Goal: Task Accomplishment & Management: Use online tool/utility

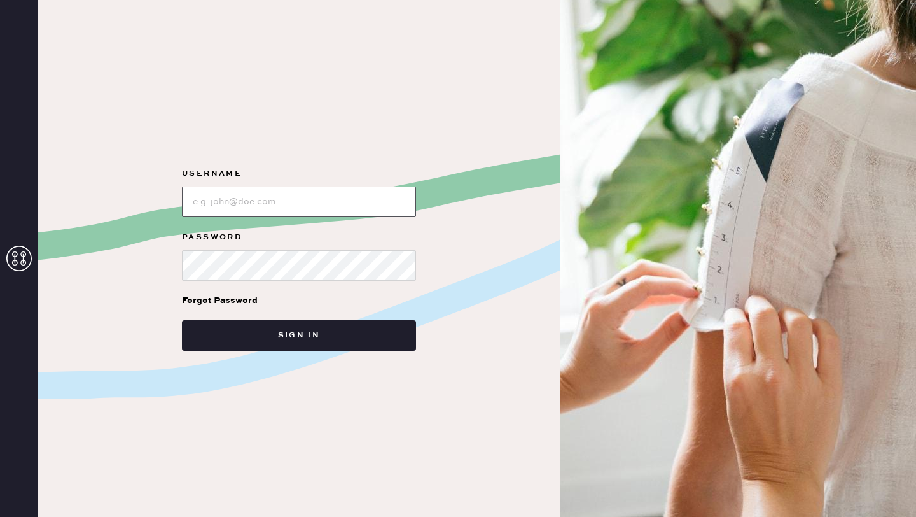
click at [269, 200] on input "loginName" at bounding box center [299, 201] width 234 height 31
type input "reformationgoldcoastchicago"
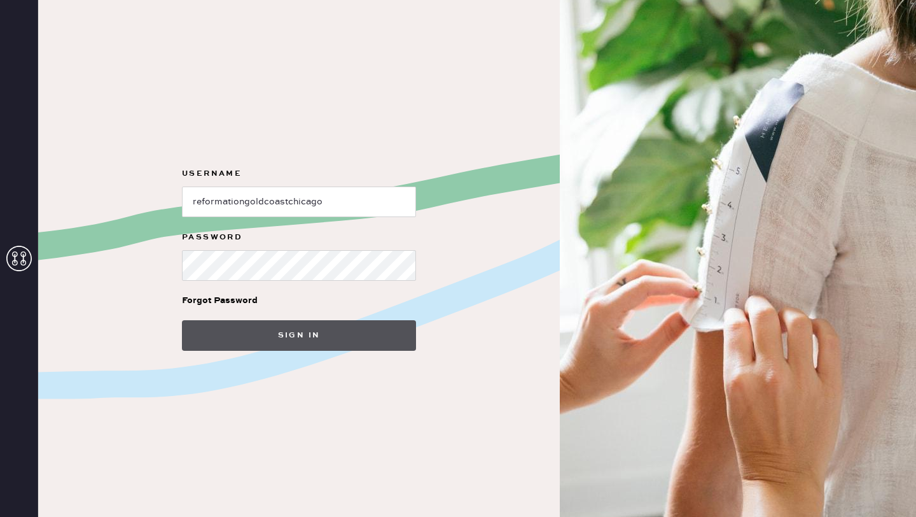
click at [343, 342] on button "Sign in" at bounding box center [299, 335] width 234 height 31
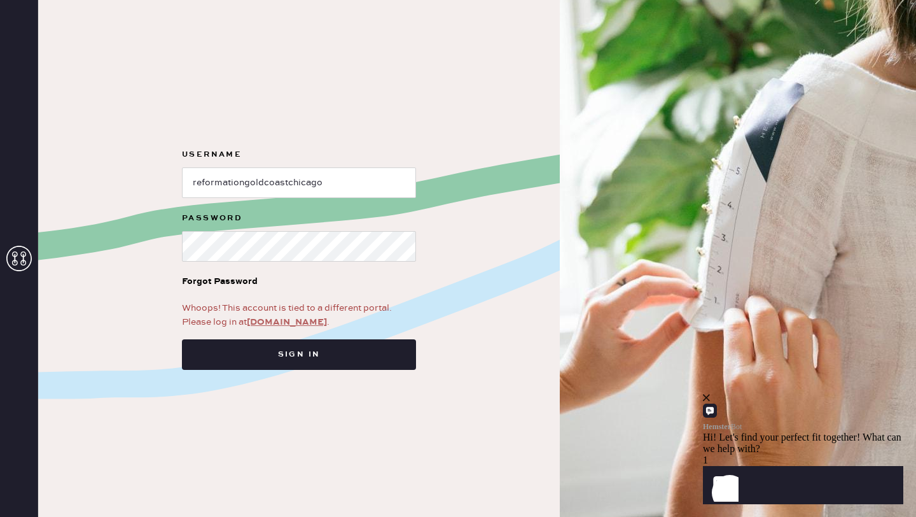
click at [283, 321] on link "[DOMAIN_NAME]" at bounding box center [287, 321] width 80 height 11
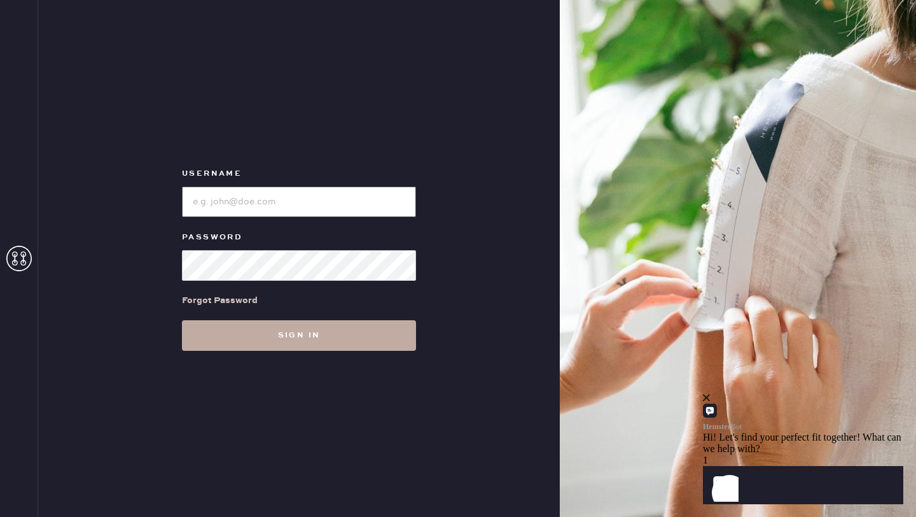
type input "reformationgoldcoastchicago"
click at [250, 332] on button "Sign in" at bounding box center [299, 335] width 234 height 31
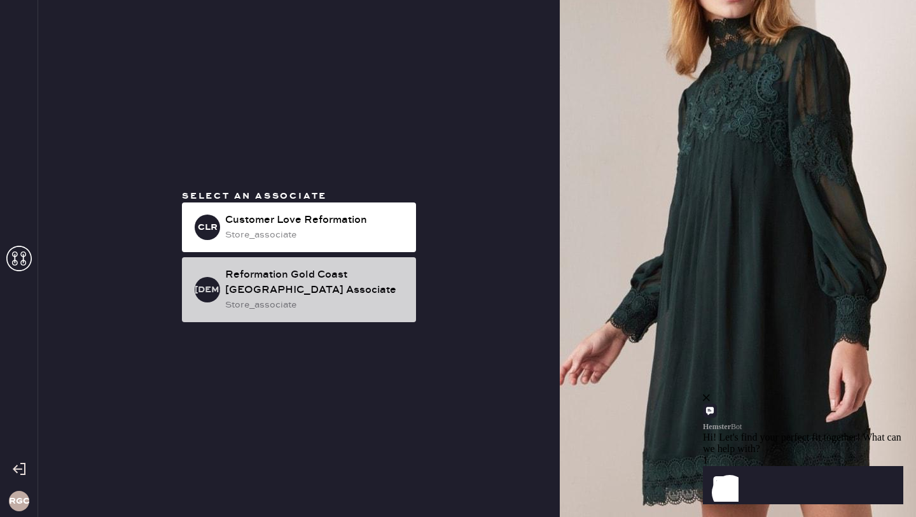
click at [311, 283] on div "Reformation Gold Coast Chicago Associate" at bounding box center [315, 282] width 181 height 31
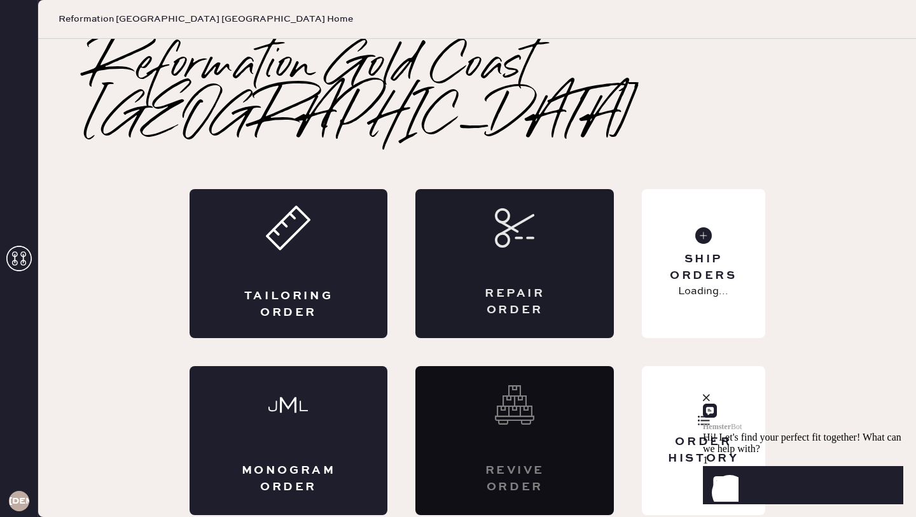
click at [561, 237] on div "Repair Order" at bounding box center [515, 263] width 199 height 149
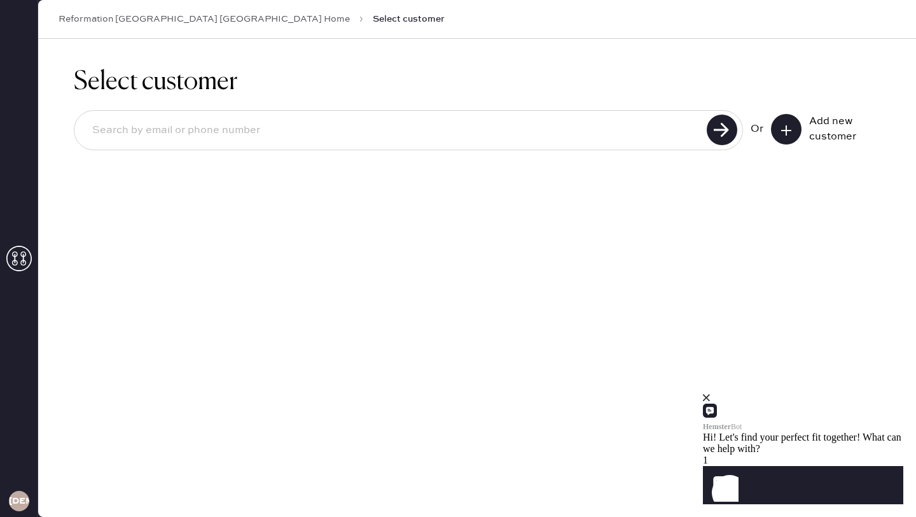
click at [159, 123] on input at bounding box center [392, 130] width 621 height 29
type input "2484990393"
click at [727, 131] on use at bounding box center [722, 130] width 31 height 31
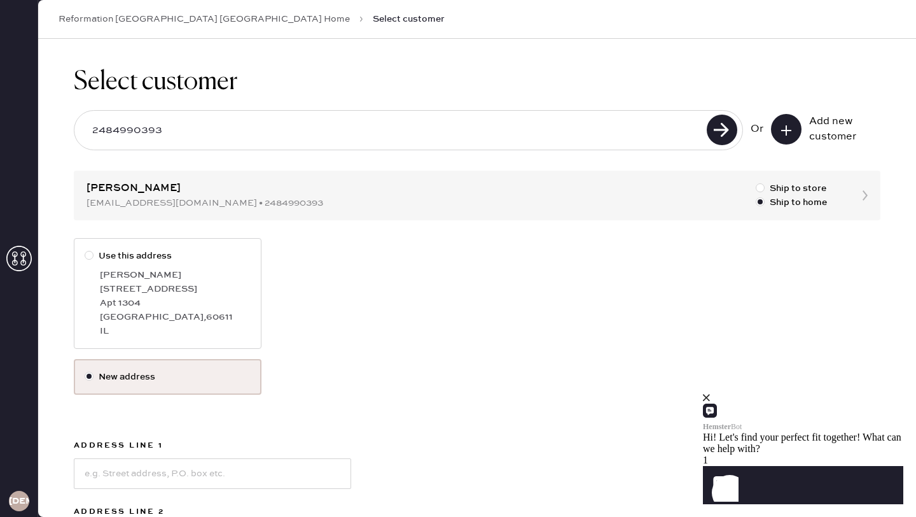
click at [151, 298] on div "Apt 1304" at bounding box center [175, 303] width 151 height 14
click at [85, 249] on input "Use this address" at bounding box center [85, 249] width 1 height 1
radio input "true"
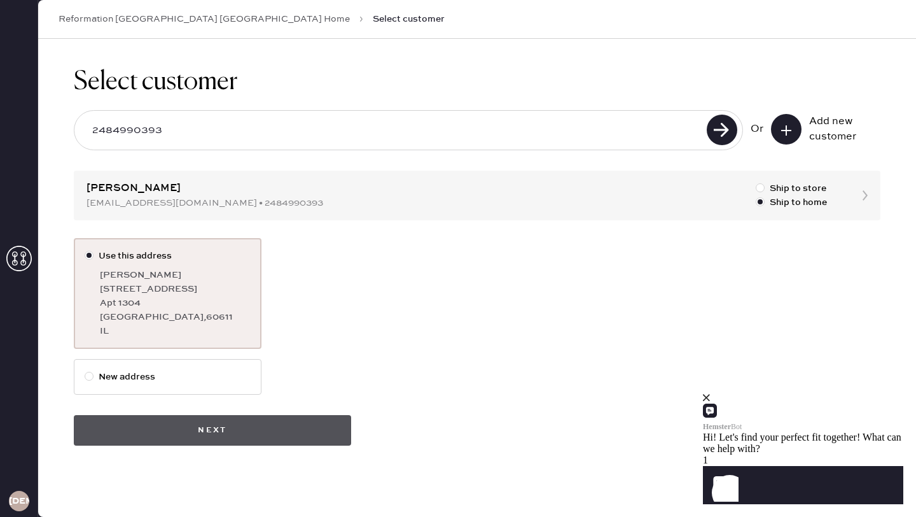
click at [170, 419] on button "Next" at bounding box center [212, 430] width 277 height 31
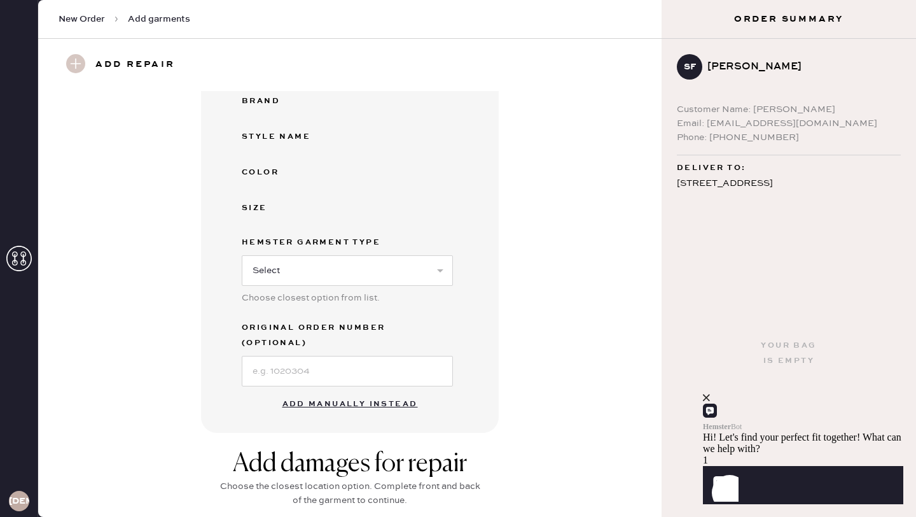
click at [311, 391] on button "Add manually instead" at bounding box center [350, 403] width 151 height 25
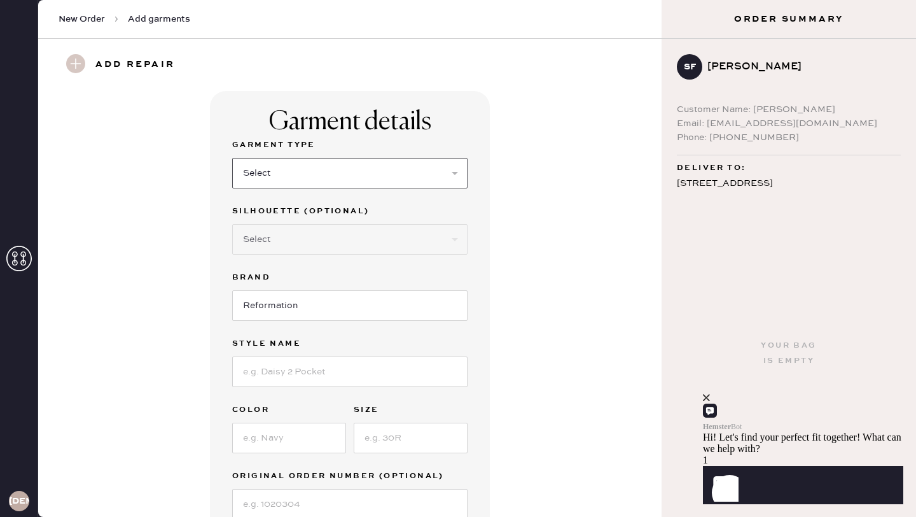
click at [279, 165] on select "Select Basic Skirt Jeans Leggings Pants Shorts Basic Sleeved Dress Basic Sleeve…" at bounding box center [349, 173] width 235 height 31
select select "6"
click at [232, 158] on select "Select Basic Skirt Jeans Leggings Pants Shorts Basic Sleeved Dress Basic Sleeve…" at bounding box center [349, 173] width 235 height 31
click at [271, 243] on select "Select Maxi Dress Midi Dress Mini Dress Other" at bounding box center [349, 239] width 235 height 31
select select "38"
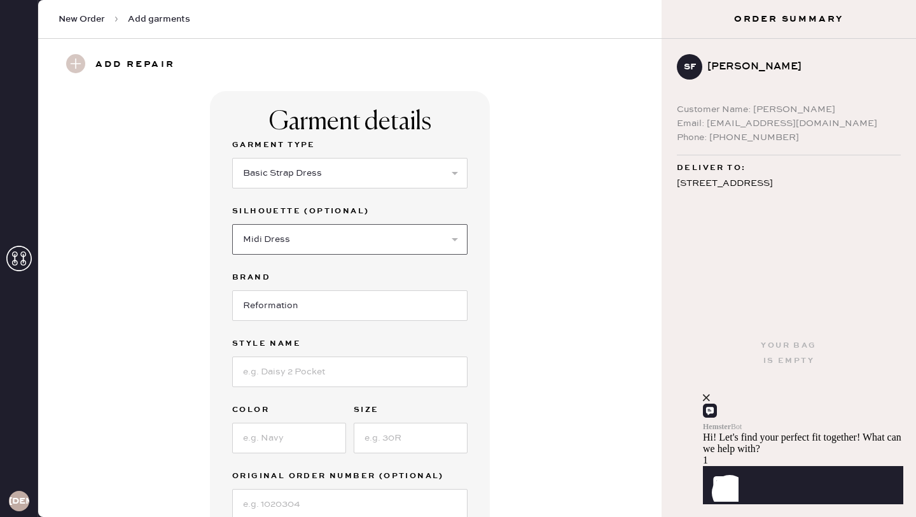
click at [232, 224] on select "Select Maxi Dress Midi Dress Mini Dress Other" at bounding box center [349, 239] width 235 height 31
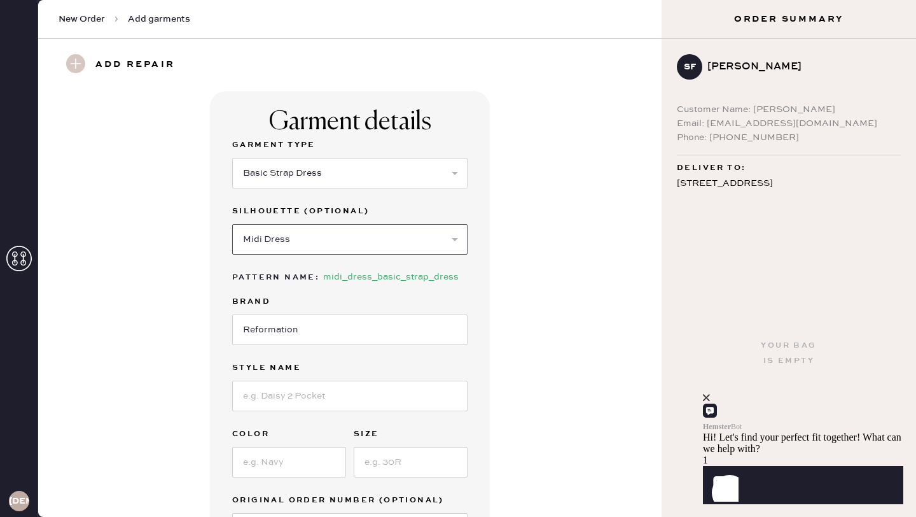
scroll to position [118, 0]
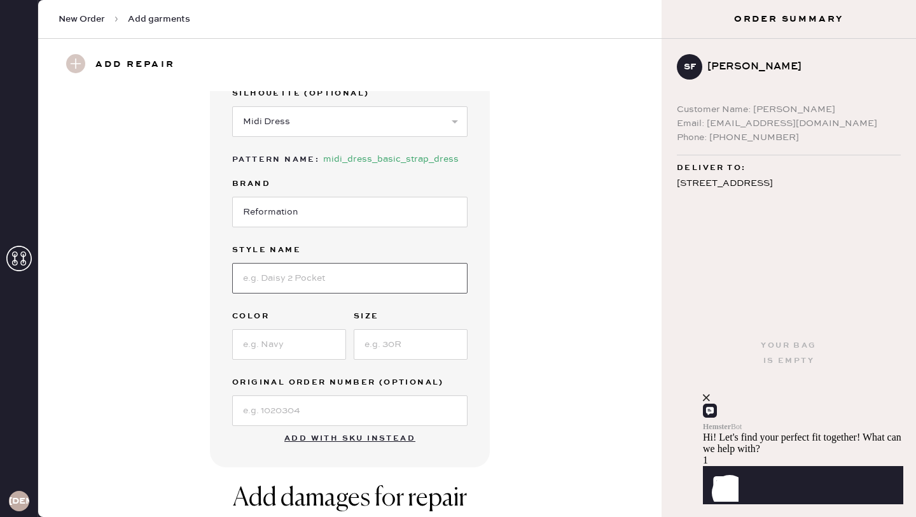
click at [267, 275] on input at bounding box center [349, 278] width 235 height 31
type input "Catana Dress"
click at [259, 344] on input at bounding box center [289, 344] width 114 height 31
type input "Navy"
click at [401, 342] on input at bounding box center [411, 344] width 114 height 31
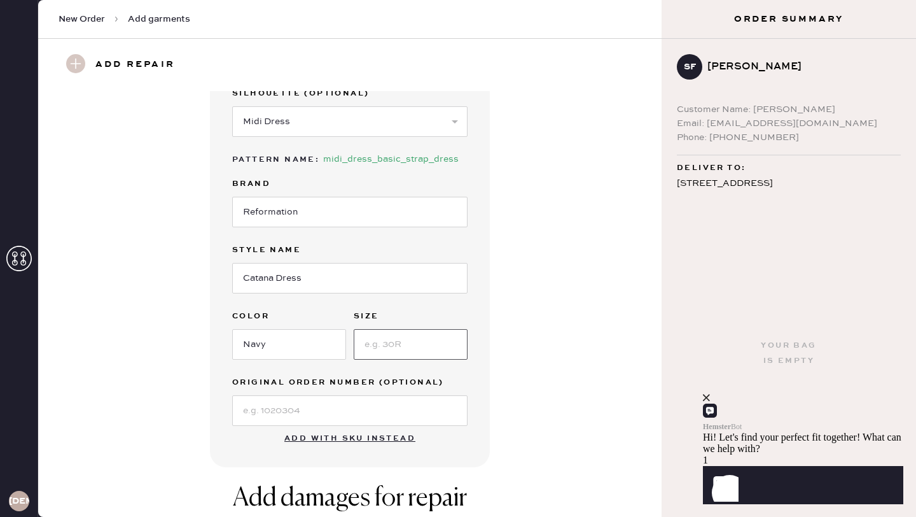
type input "8"
click at [253, 414] on input at bounding box center [349, 410] width 235 height 31
type input "S31410159"
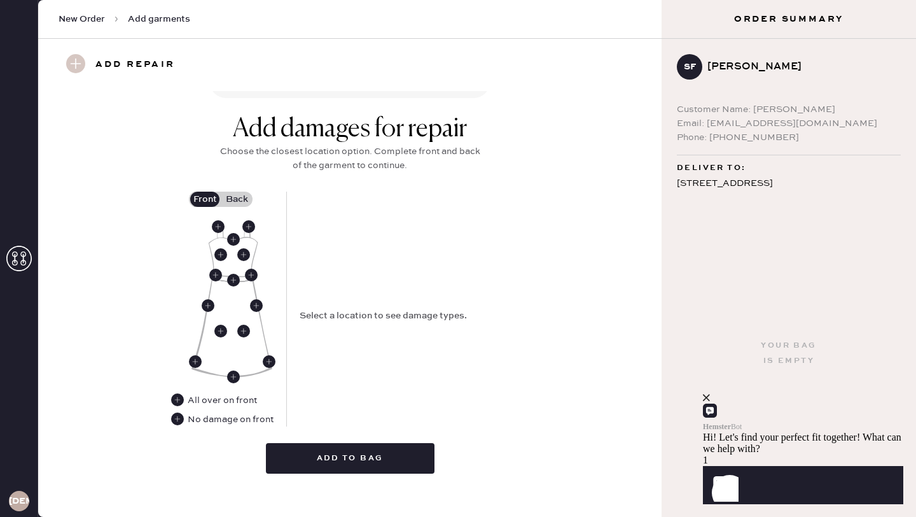
scroll to position [496, 0]
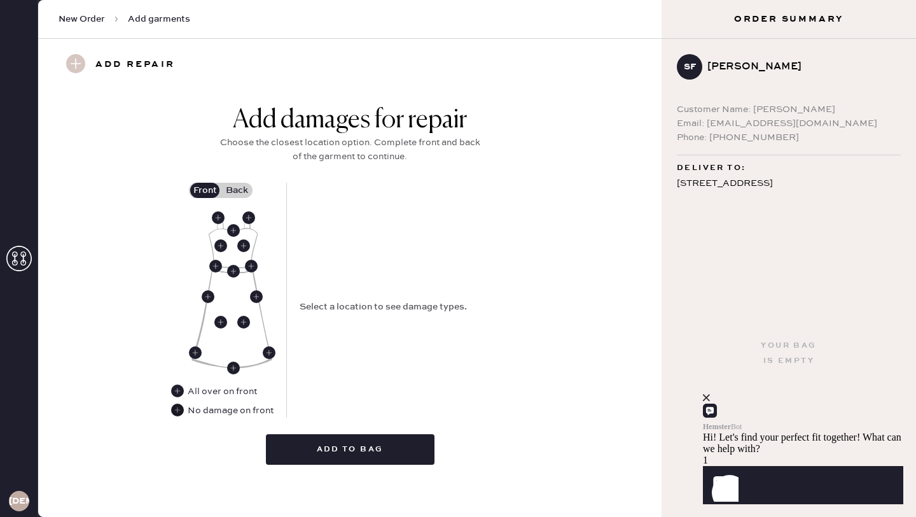
click at [176, 411] on use at bounding box center [177, 409] width 13 height 13
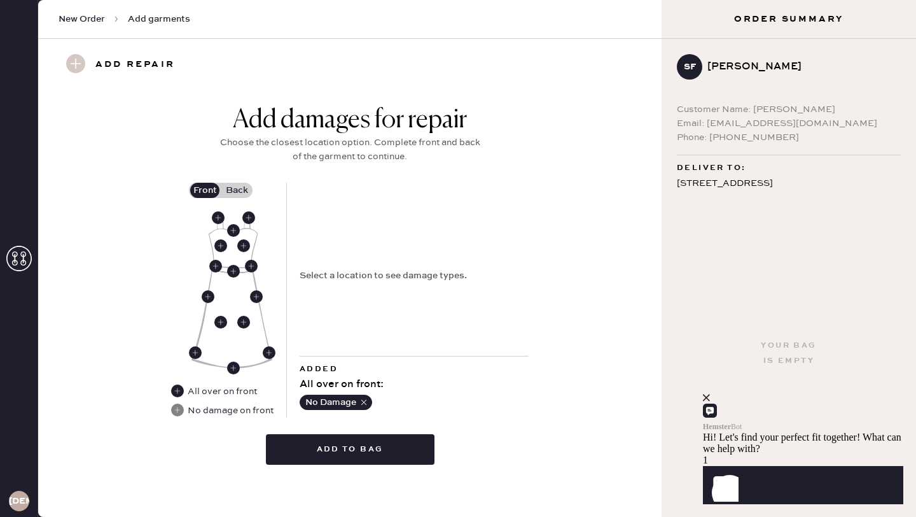
click at [234, 186] on label "Back" at bounding box center [237, 190] width 32 height 15
click at [237, 190] on input "Back" at bounding box center [237, 190] width 0 height 0
click at [218, 216] on use at bounding box center [218, 217] width 13 height 13
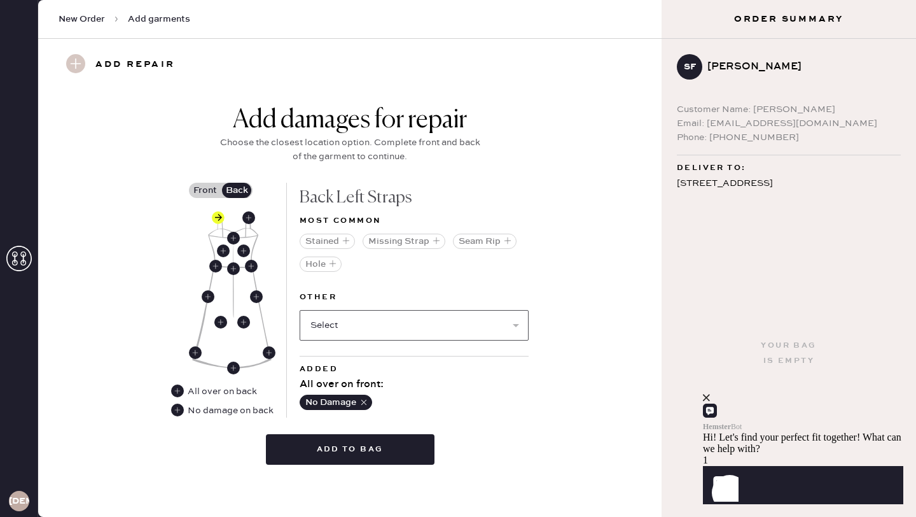
click at [351, 327] on select "Select Broken / Ripped Hem Broken Beads Broken Belt Loop Broken Button Broken C…" at bounding box center [414, 325] width 229 height 31
select select "1668"
click at [300, 310] on select "Select Broken / Ripped Hem Broken Beads Broken Belt Loop Broken Button Broken C…" at bounding box center [414, 325] width 229 height 31
select select
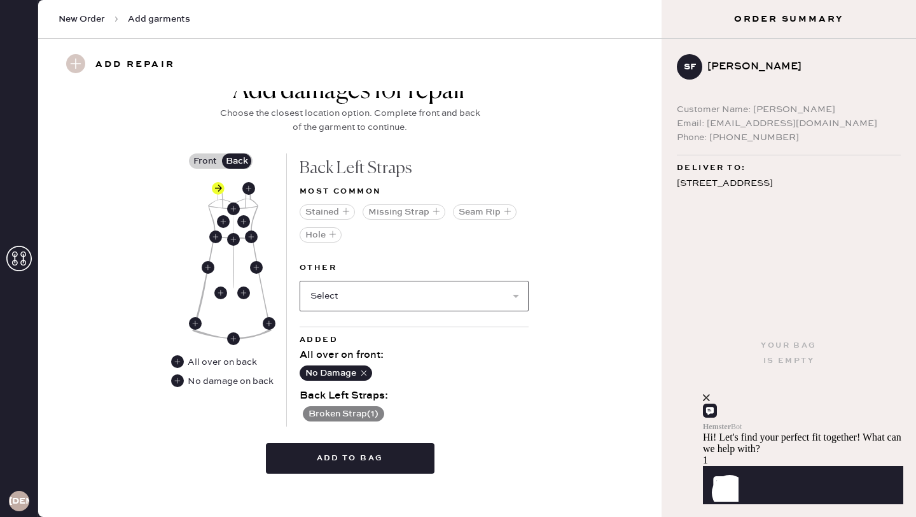
scroll to position [528, 0]
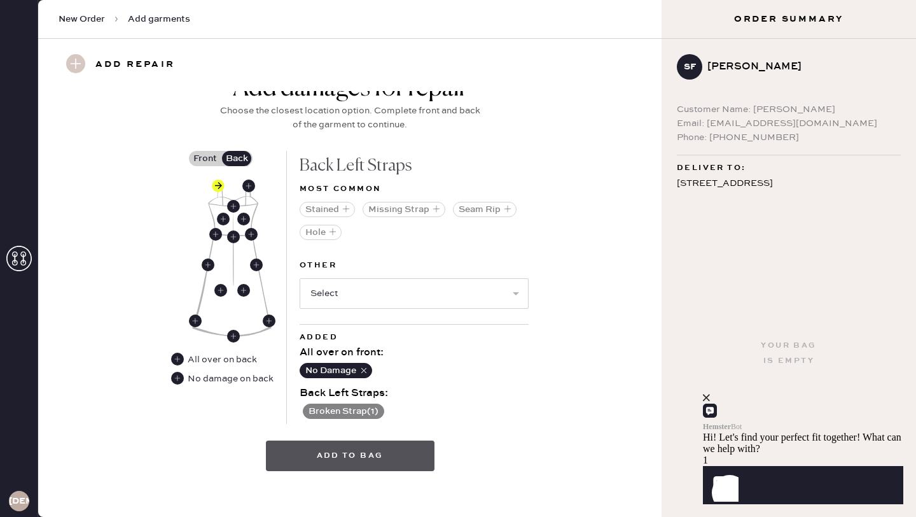
click at [346, 454] on button "Add to bag" at bounding box center [350, 455] width 169 height 31
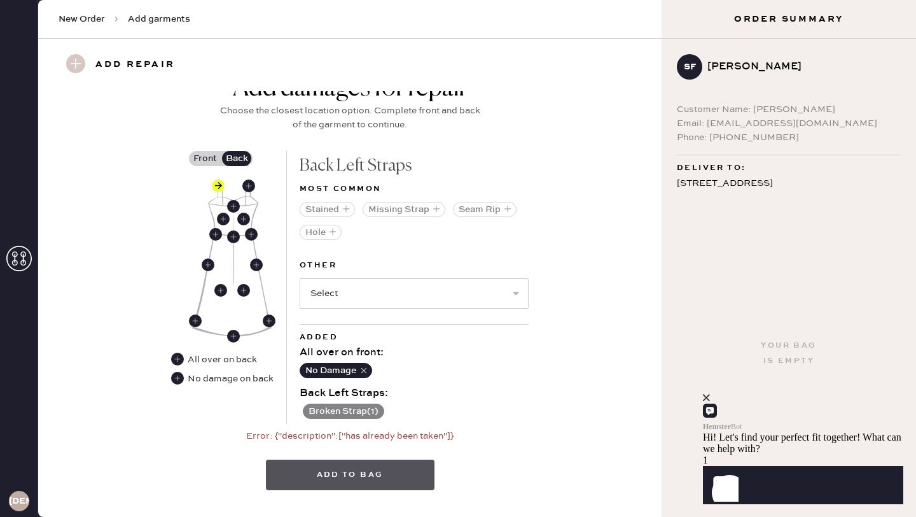
click at [361, 480] on button "Add to bag" at bounding box center [350, 475] width 169 height 31
